Goal: Navigation & Orientation: Find specific page/section

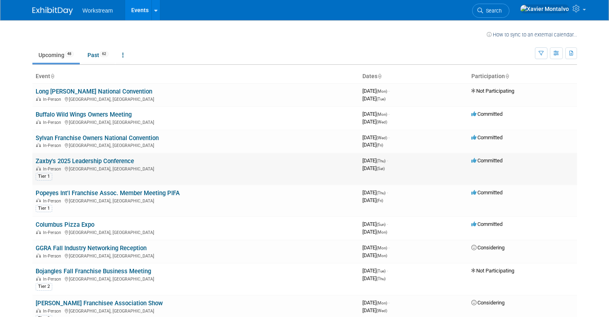
click at [88, 159] on link "Zaxby's 2025 Leadership Conference" at bounding box center [85, 160] width 98 height 7
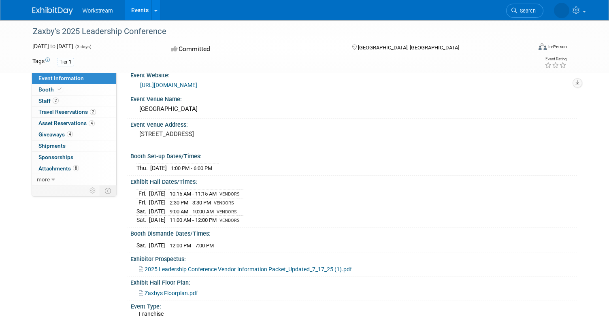
scroll to position [14, 0]
click at [51, 181] on link "more" at bounding box center [74, 179] width 84 height 11
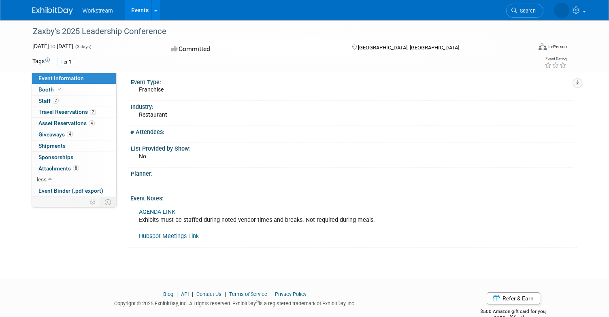
scroll to position [0, 0]
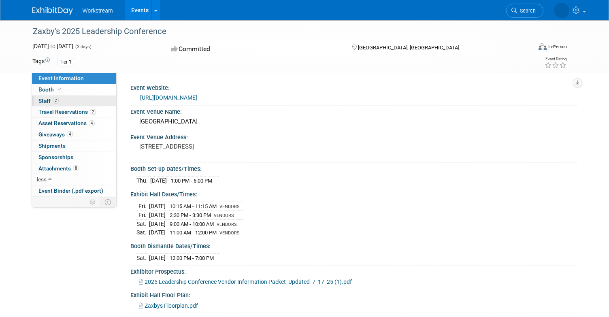
click at [55, 100] on span "2" at bounding box center [56, 101] width 6 height 6
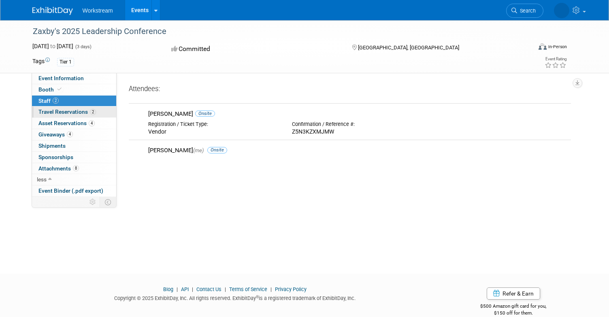
click at [68, 116] on link "2 Travel Reservations 2" at bounding box center [74, 111] width 84 height 11
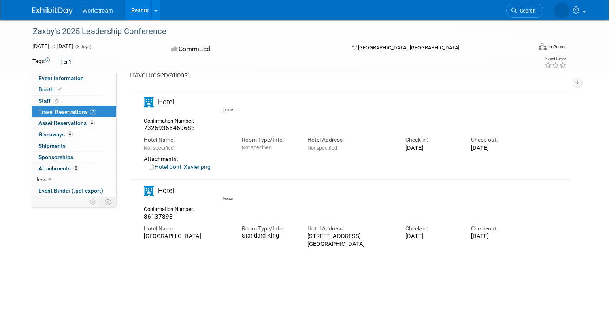
scroll to position [32, 0]
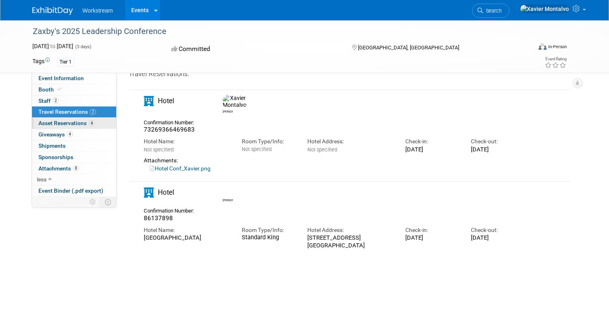
click at [57, 123] on span "Asset Reservations 4" at bounding box center [66, 123] width 56 height 6
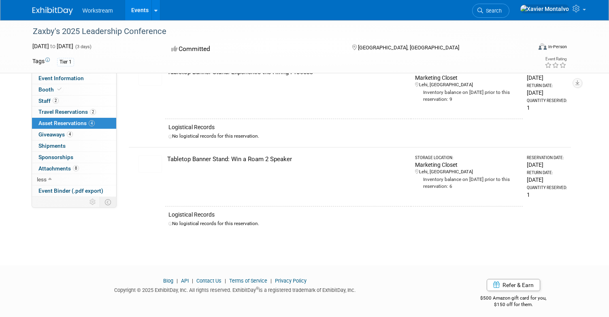
scroll to position [228, 0]
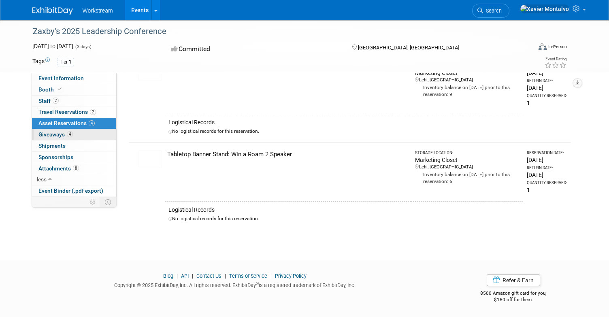
click at [76, 134] on link "4 Giveaways 4" at bounding box center [74, 134] width 84 height 11
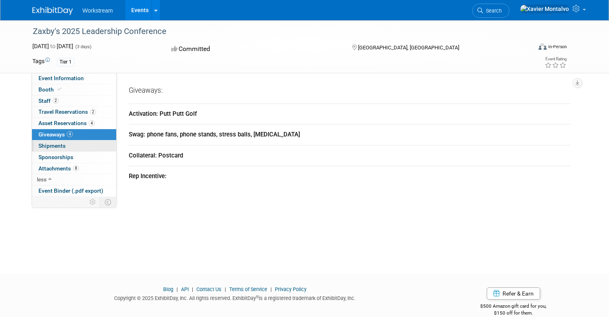
click at [80, 144] on link "0 Shipments 0" at bounding box center [74, 145] width 84 height 11
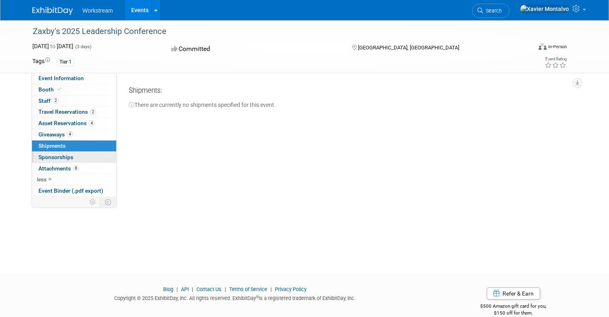
click at [66, 156] on span "Sponsorships 0" at bounding box center [55, 157] width 35 height 6
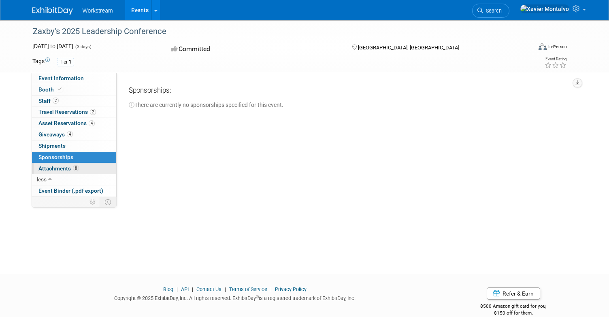
click at [50, 170] on span "Attachments 8" at bounding box center [58, 168] width 40 height 6
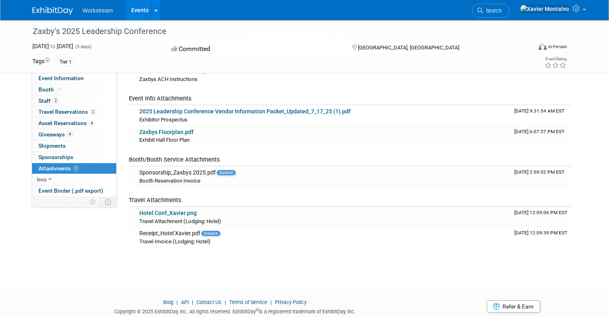
scroll to position [101, 0]
